Goal: Information Seeking & Learning: Learn about a topic

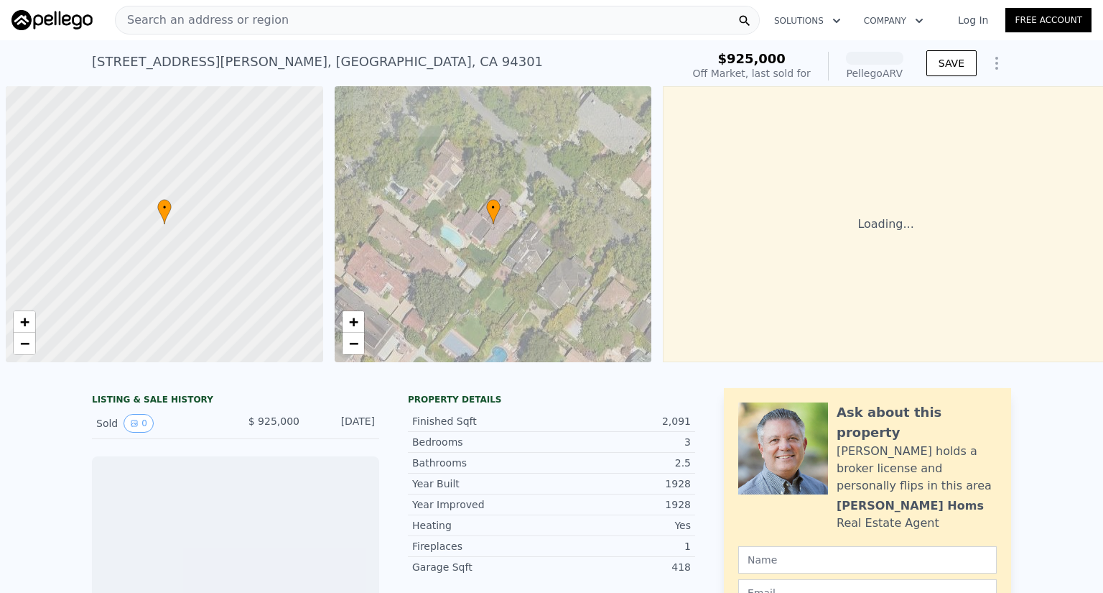
scroll to position [0, 6]
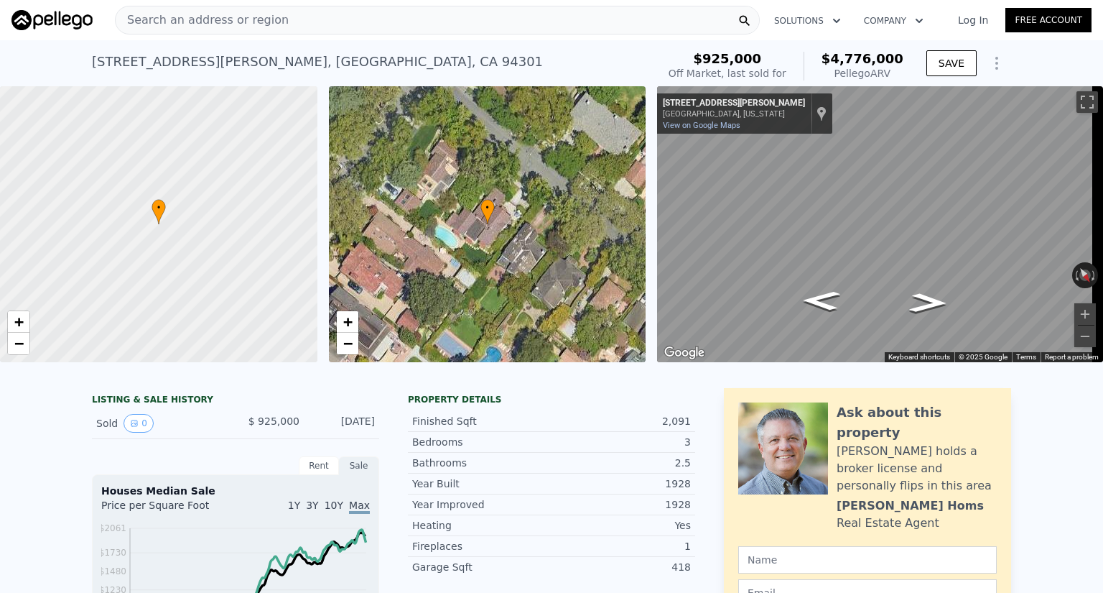
click at [219, 24] on span "Search an address or region" at bounding box center [202, 19] width 173 height 17
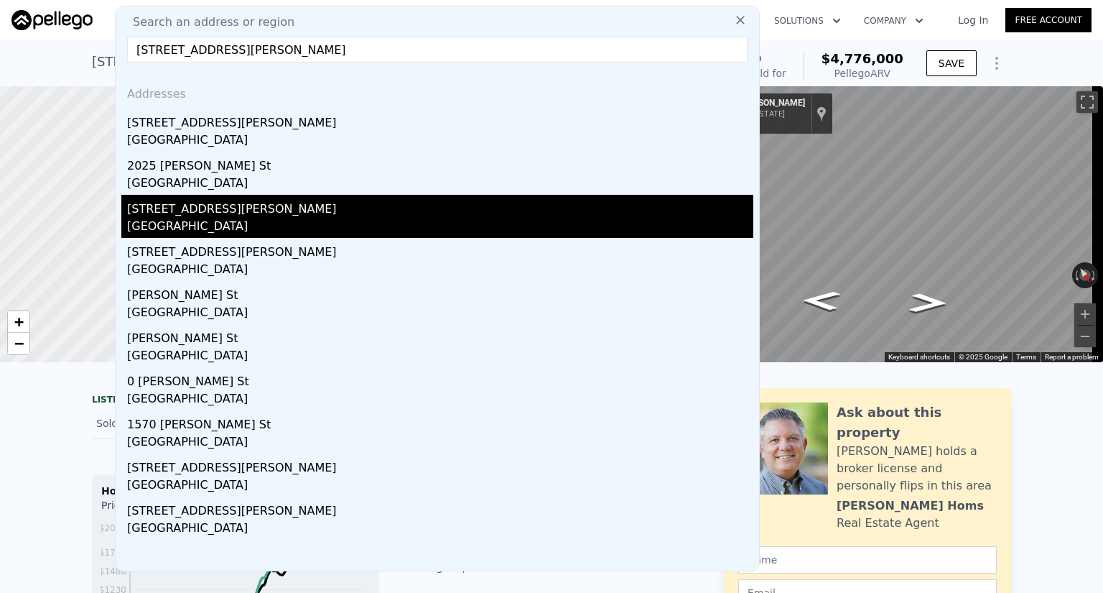
type input "[STREET_ADDRESS][PERSON_NAME]"
click at [170, 219] on div "[GEOGRAPHIC_DATA]" at bounding box center [440, 228] width 626 height 20
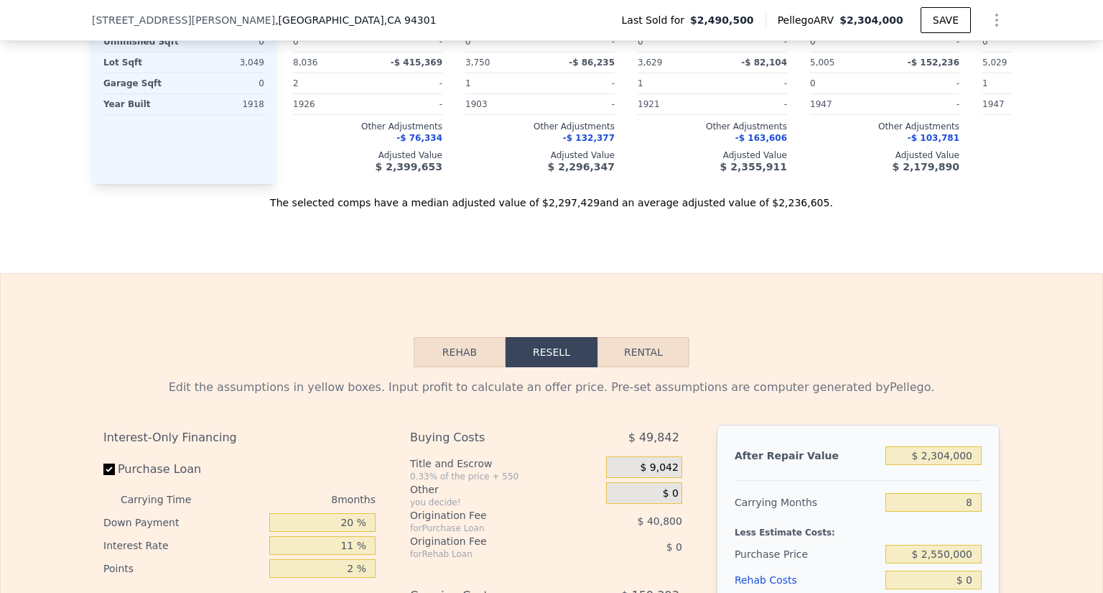
scroll to position [1959, 0]
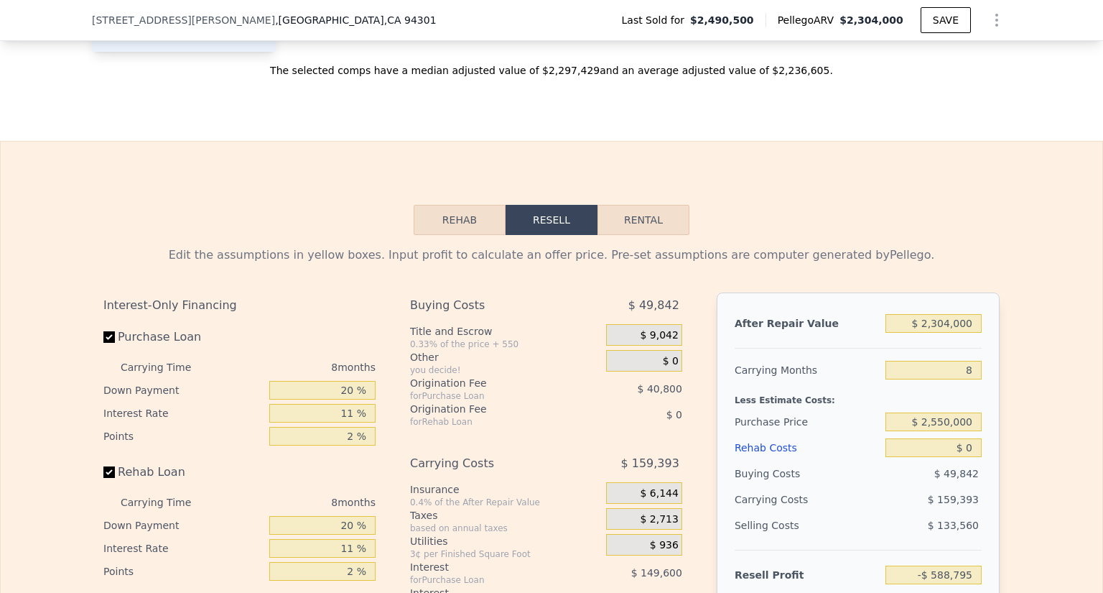
click at [455, 226] on button "Rehab" at bounding box center [460, 220] width 92 height 30
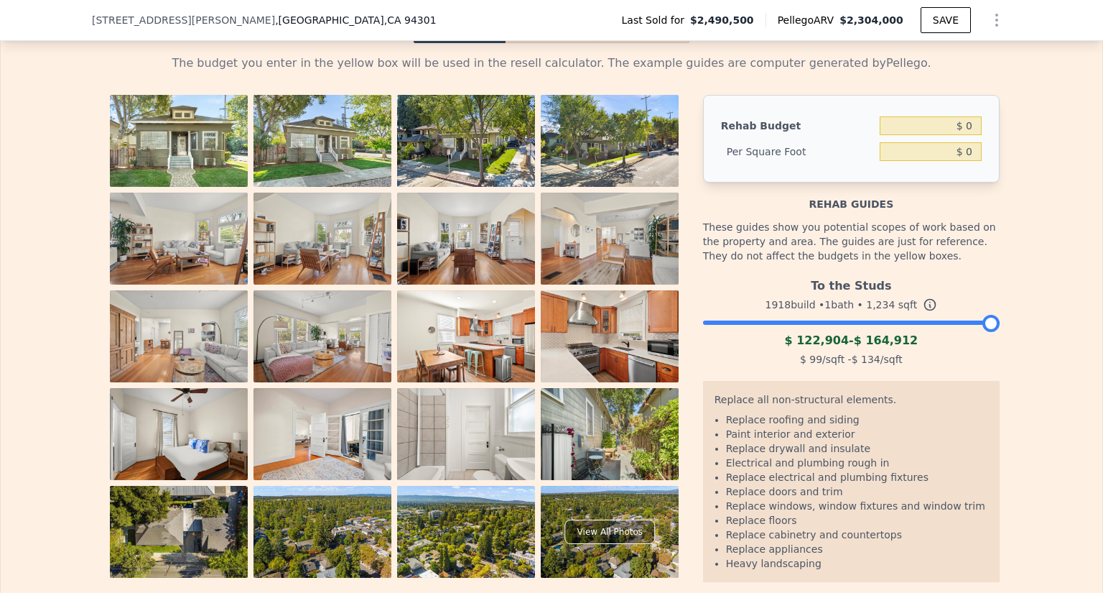
scroll to position [2155, 0]
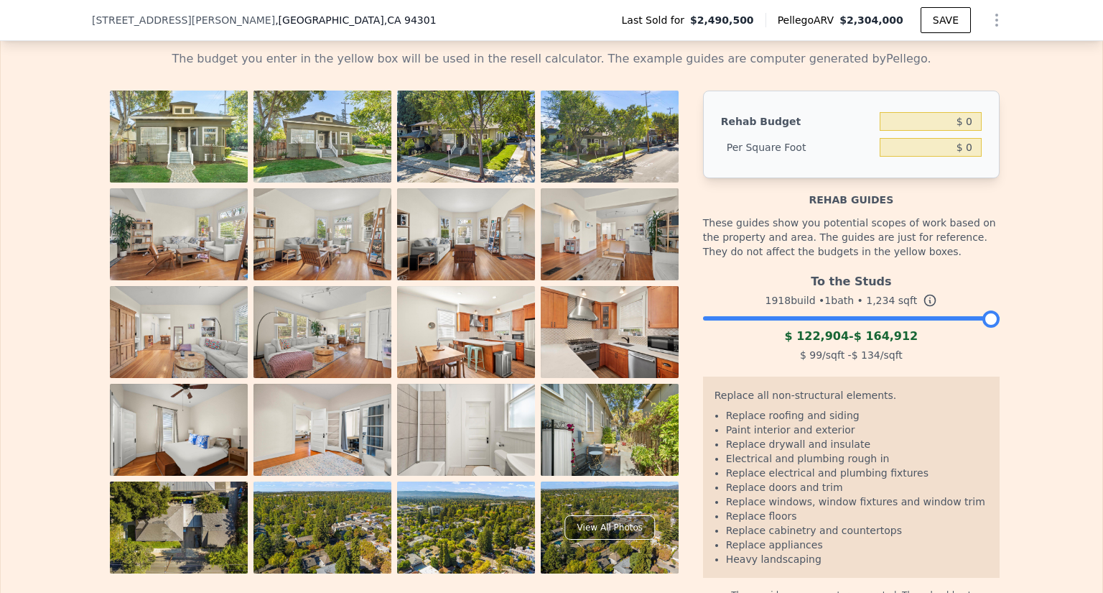
click at [152, 167] on img at bounding box center [179, 137] width 138 height 92
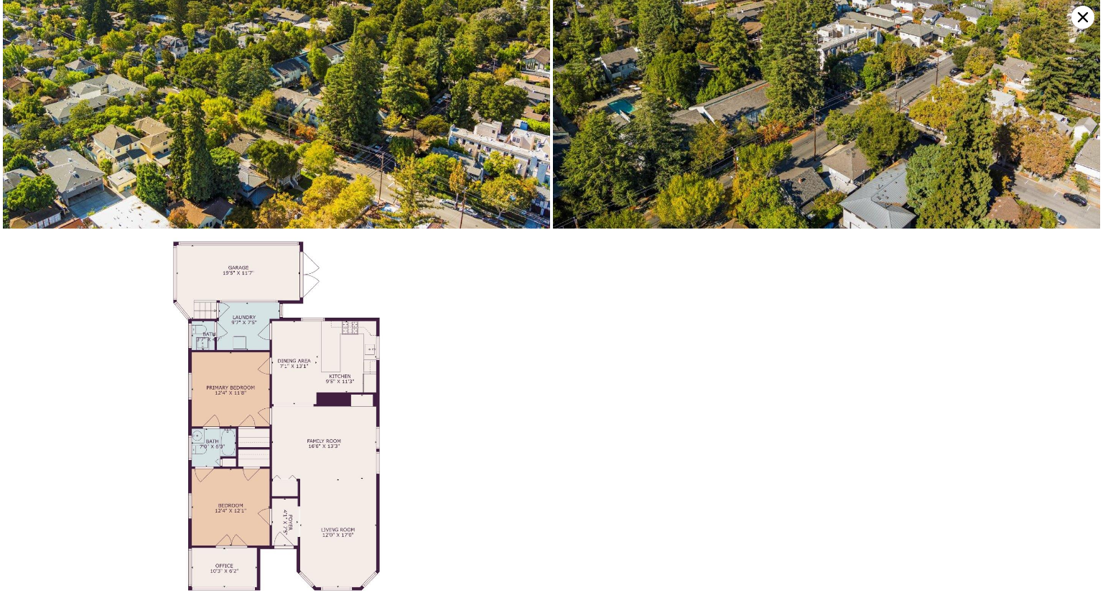
scroll to position [3455, 0]
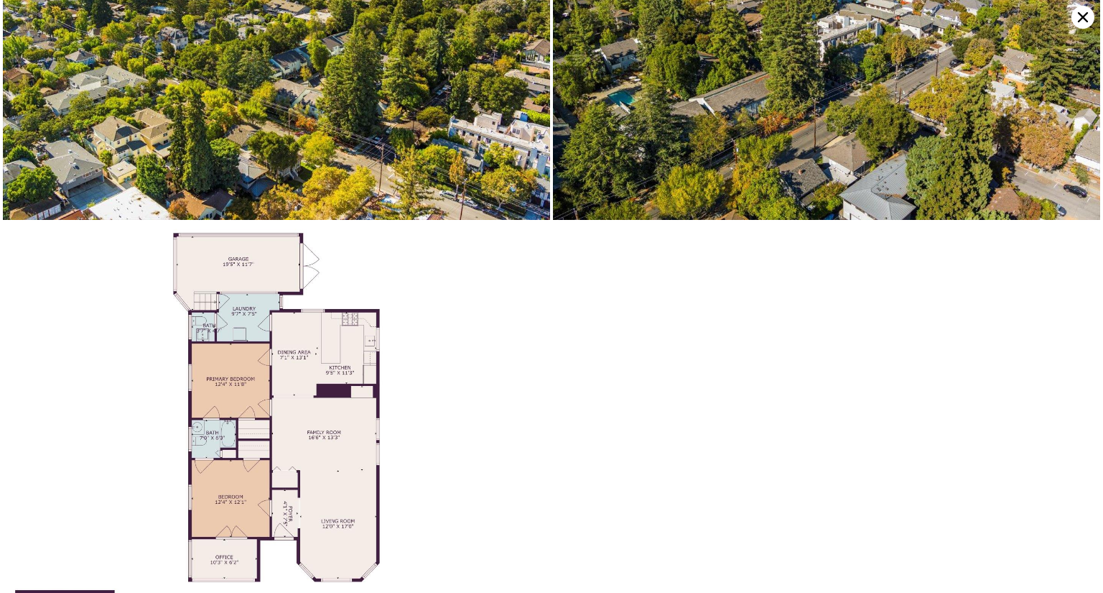
click at [192, 381] on img at bounding box center [276, 428] width 547 height 411
